Goal: Task Accomplishment & Management: Manage account settings

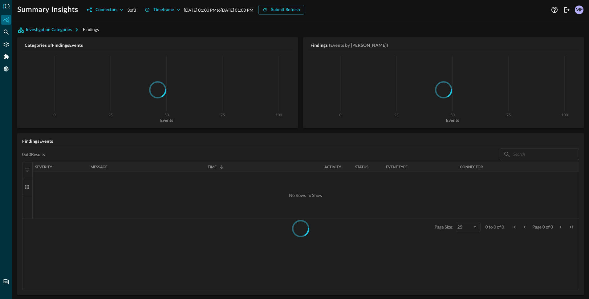
click at [578, 11] on div "MF" at bounding box center [578, 10] width 9 height 9
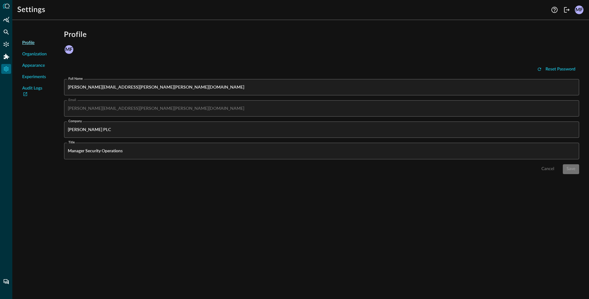
click at [34, 52] on span "Organization" at bounding box center [34, 54] width 25 height 6
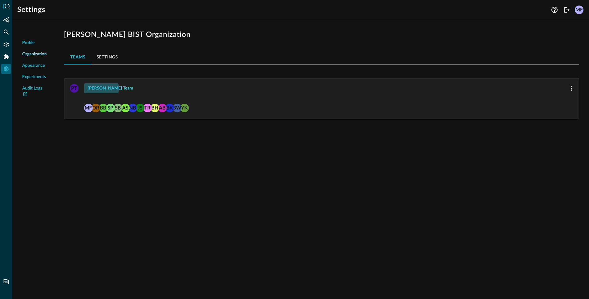
click at [98, 88] on div "[PERSON_NAME] Team" at bounding box center [111, 89] width 46 height 8
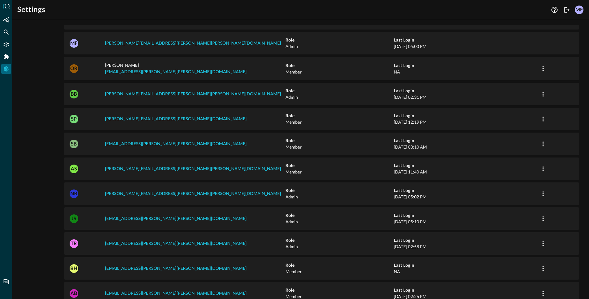
scroll to position [31, 0]
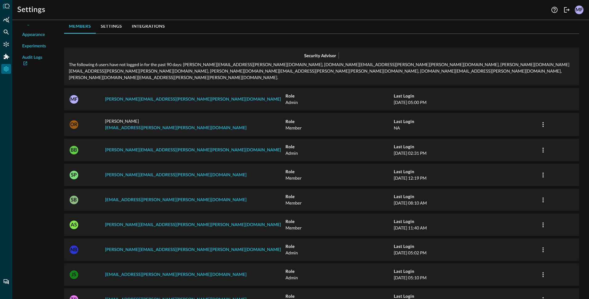
click at [5, 8] on icon at bounding box center [6, 6] width 7 height 5
click at [6, 5] on icon at bounding box center [6, 6] width 7 height 5
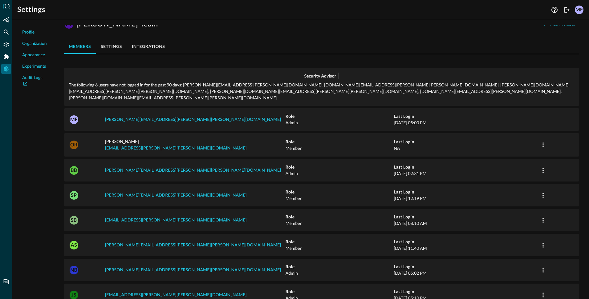
scroll to position [0, 0]
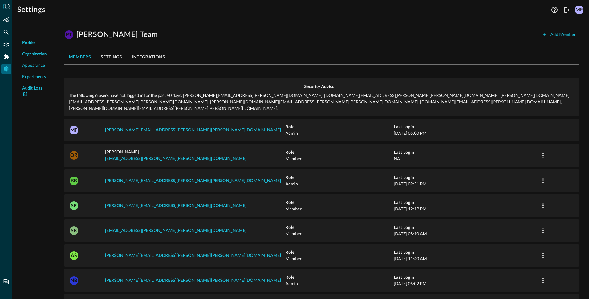
click at [105, 55] on button "settings" at bounding box center [111, 57] width 31 height 15
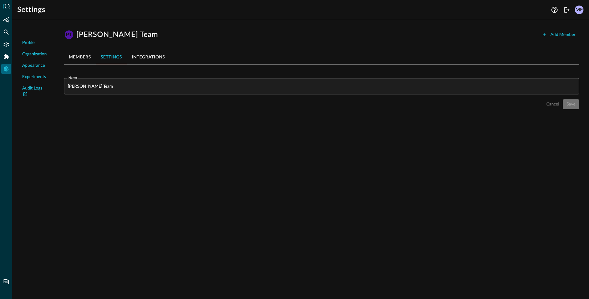
click at [162, 54] on button "integrations" at bounding box center [148, 57] width 43 height 15
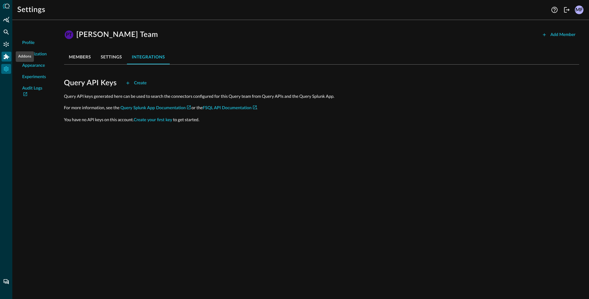
click at [7, 55] on icon "Addons" at bounding box center [7, 56] width 6 height 5
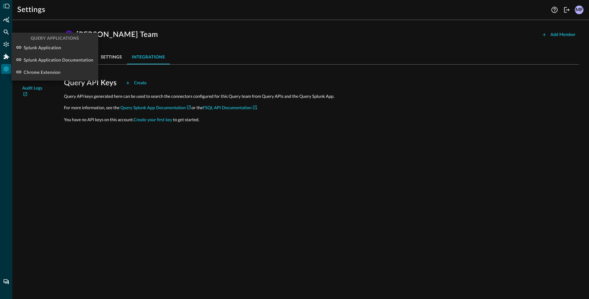
click at [4, 121] on div at bounding box center [294, 149] width 589 height 299
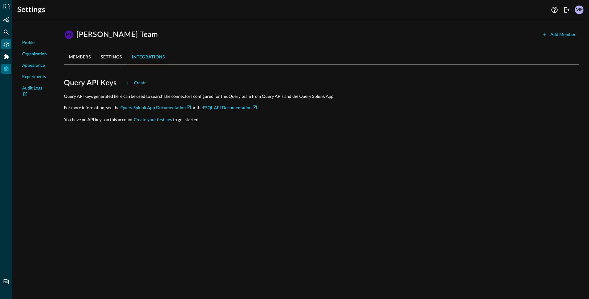
click at [5, 40] on div "Connectors" at bounding box center [6, 44] width 10 height 10
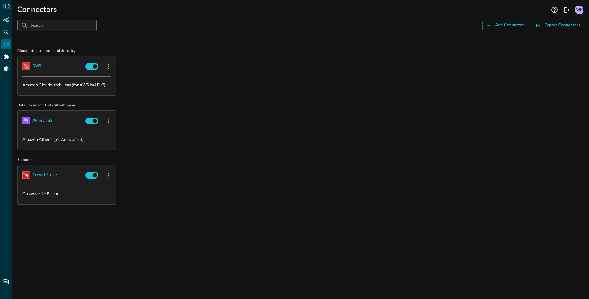
click at [582, 10] on div "MF" at bounding box center [578, 10] width 9 height 9
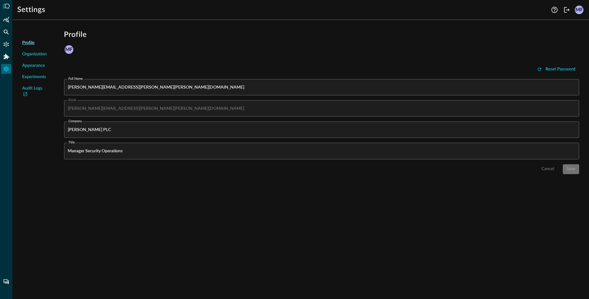
click at [37, 54] on span "Organization" at bounding box center [34, 54] width 25 height 6
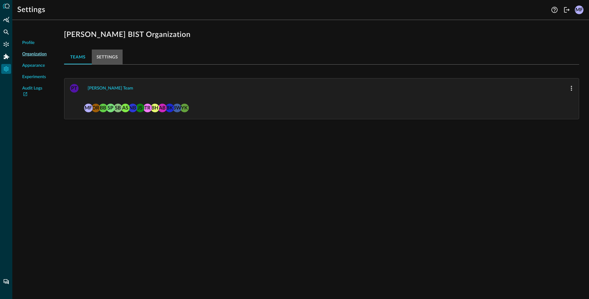
click at [99, 57] on button "Settings" at bounding box center [107, 57] width 31 height 15
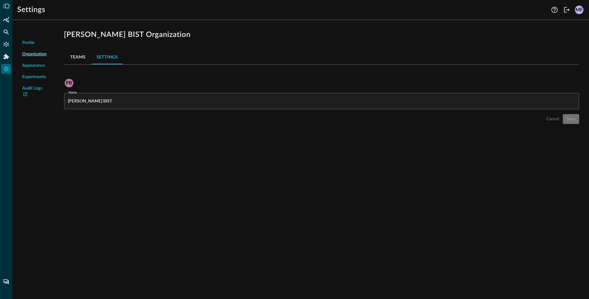
click at [330, 35] on h1 "[PERSON_NAME] BIST Organization" at bounding box center [321, 35] width 515 height 10
